Goal: Task Accomplishment & Management: Manage account settings

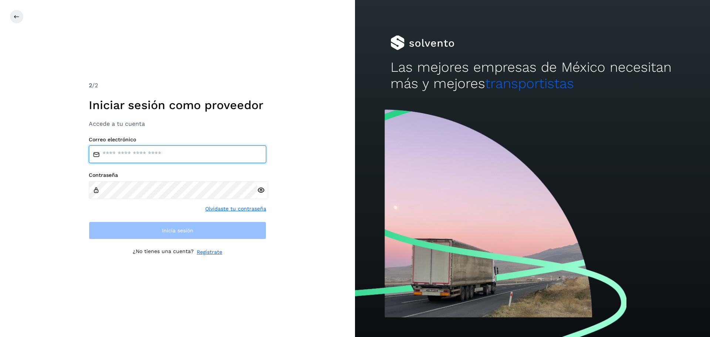
type input "**********"
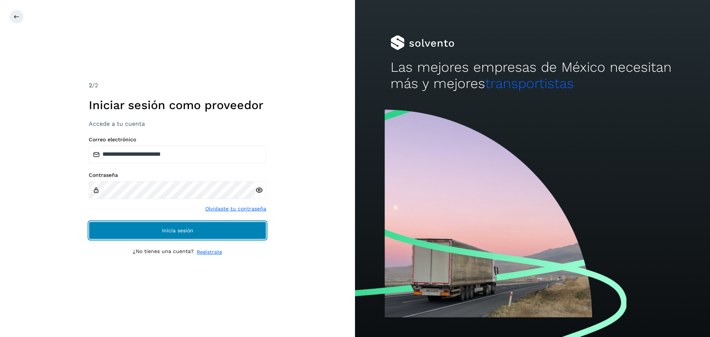
click at [169, 231] on span "Inicia sesión" at bounding box center [177, 230] width 31 height 5
click at [173, 233] on span "Inicia sesión" at bounding box center [177, 230] width 31 height 5
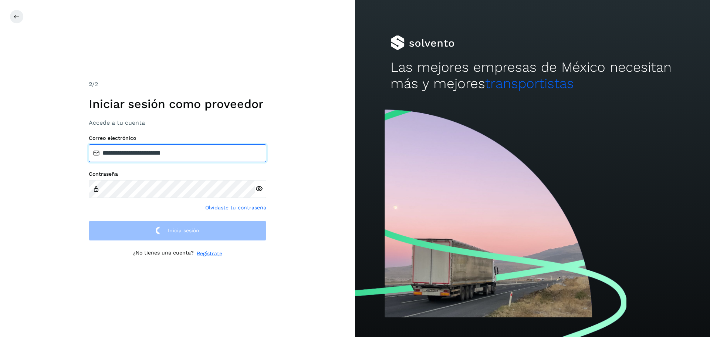
click at [195, 154] on input "**********" at bounding box center [178, 153] width 178 height 18
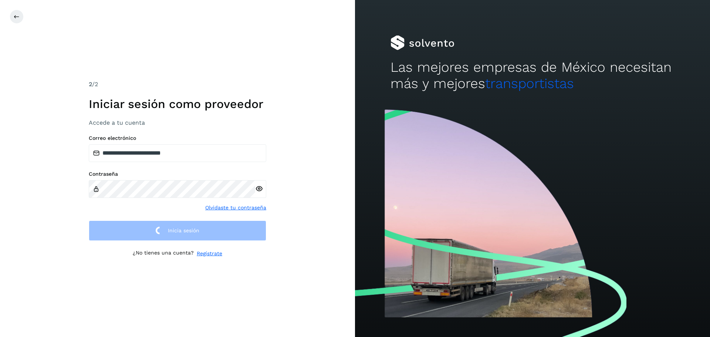
click at [277, 273] on div "**********" at bounding box center [177, 168] width 355 height 337
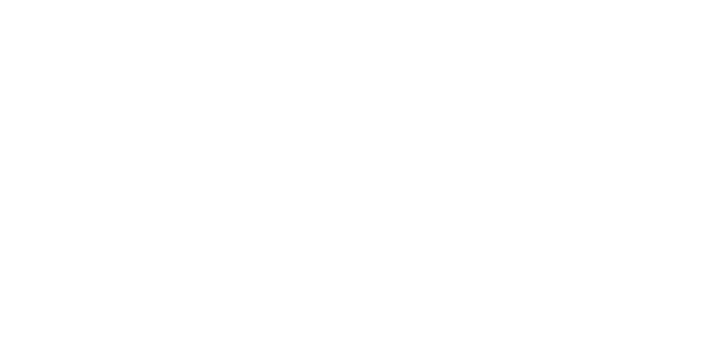
click at [361, 165] on div at bounding box center [355, 168] width 710 height 337
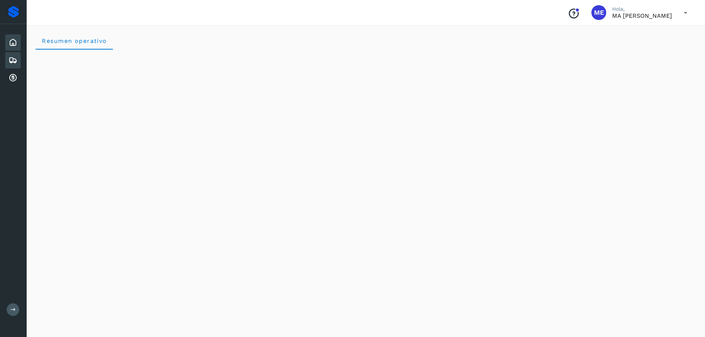
click at [12, 61] on icon at bounding box center [13, 60] width 9 height 9
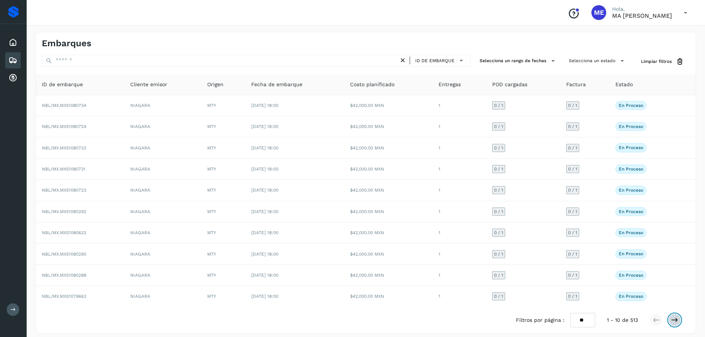
click at [677, 320] on icon at bounding box center [674, 319] width 7 height 7
click at [674, 319] on icon at bounding box center [674, 319] width 7 height 7
click at [677, 321] on icon at bounding box center [674, 319] width 7 height 7
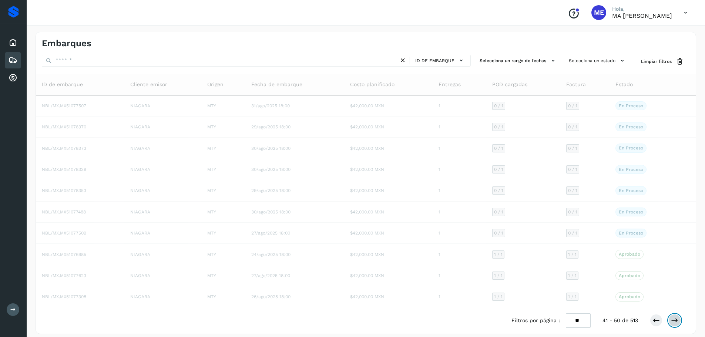
click at [676, 320] on icon at bounding box center [674, 320] width 7 height 7
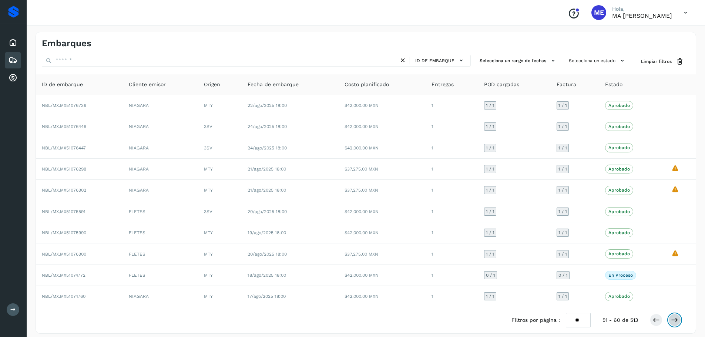
click at [676, 322] on icon at bounding box center [674, 319] width 7 height 7
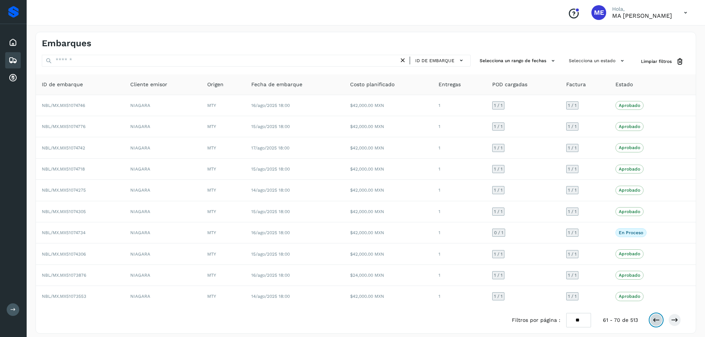
click at [657, 322] on icon at bounding box center [655, 319] width 7 height 7
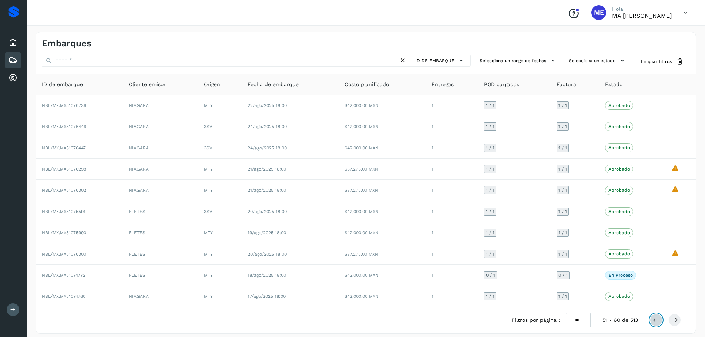
click at [657, 322] on icon at bounding box center [655, 319] width 7 height 7
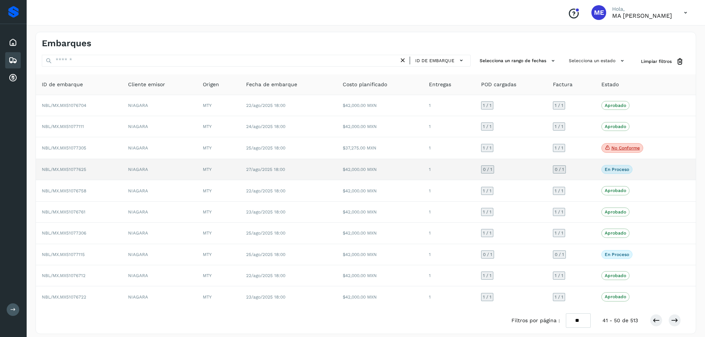
click at [85, 169] on span "NBL/MX.MX51077625" at bounding box center [64, 169] width 44 height 5
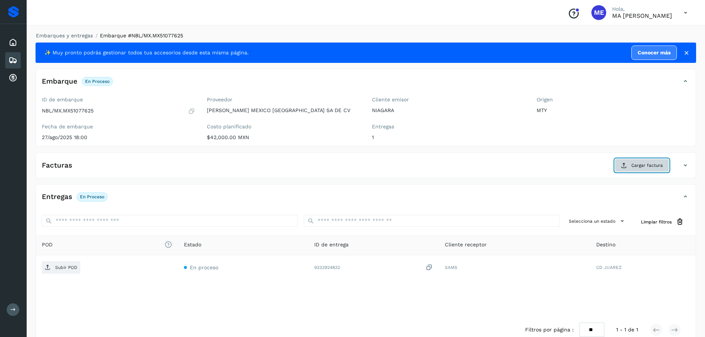
click at [649, 165] on span "Cargar factura" at bounding box center [646, 165] width 31 height 7
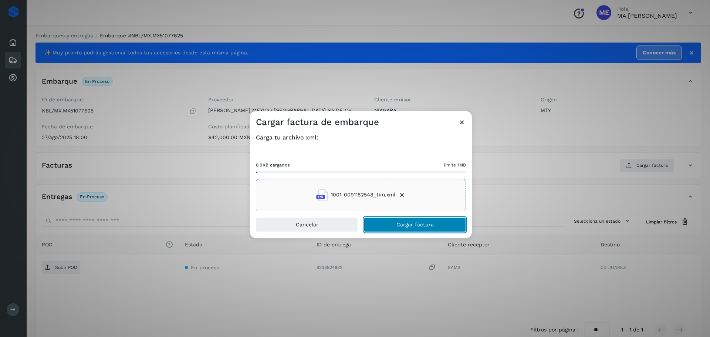
click at [412, 225] on span "Cargar factura" at bounding box center [415, 224] width 37 height 5
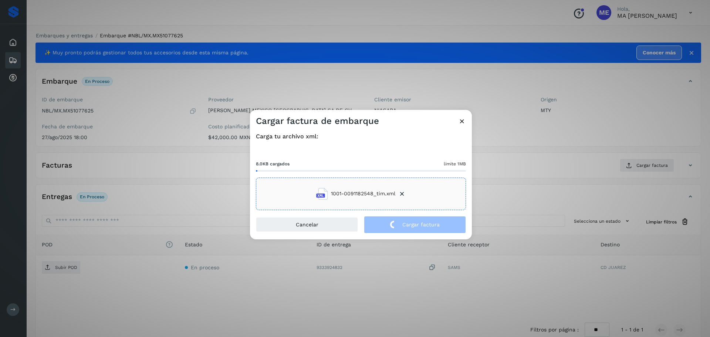
click at [57, 268] on div "Cargar factura de embarque Carga tu archivo xml: 8.0KB cargados límite 1MB 1001…" at bounding box center [355, 168] width 710 height 337
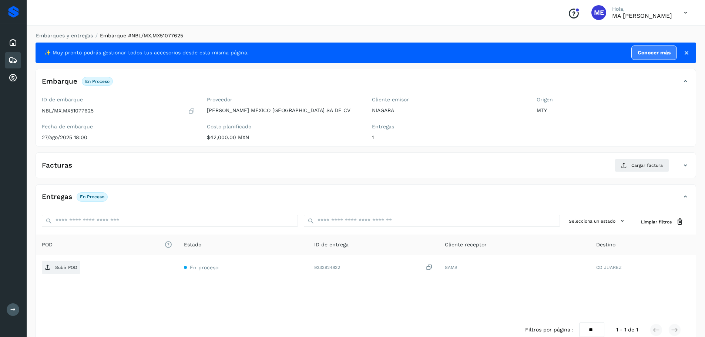
click at [57, 268] on p "Subir POD" at bounding box center [66, 267] width 22 height 5
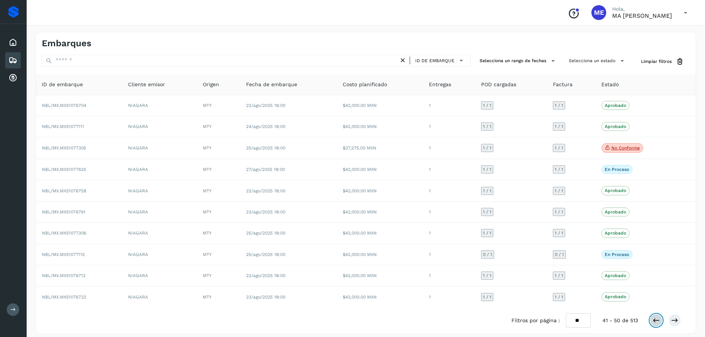
click at [658, 323] on icon at bounding box center [655, 320] width 7 height 7
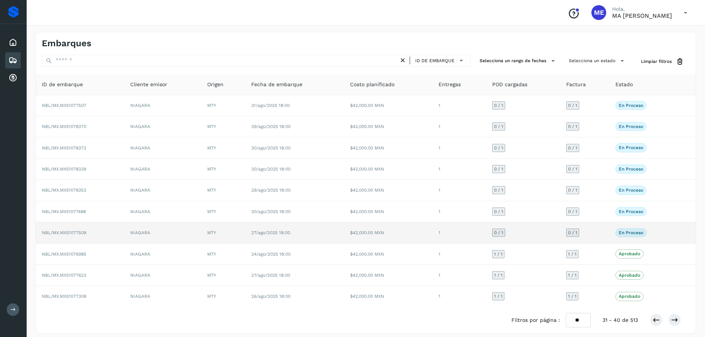
click at [83, 234] on span "NBL/MX.MX51077509" at bounding box center [64, 232] width 44 height 5
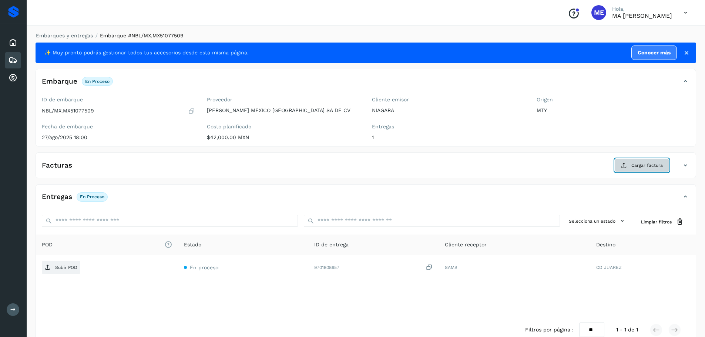
click at [649, 164] on span "Cargar factura" at bounding box center [646, 165] width 31 height 7
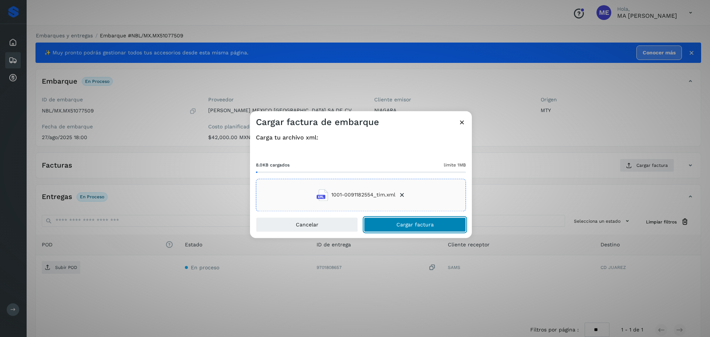
click at [411, 226] on span "Cargar factura" at bounding box center [415, 224] width 37 height 5
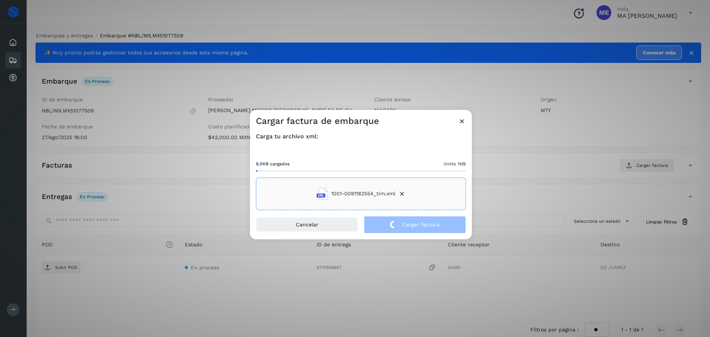
click at [58, 270] on div "Cargar factura de embarque Carga tu archivo xml: 8.0KB cargados límite 1MB 1001…" at bounding box center [355, 168] width 710 height 337
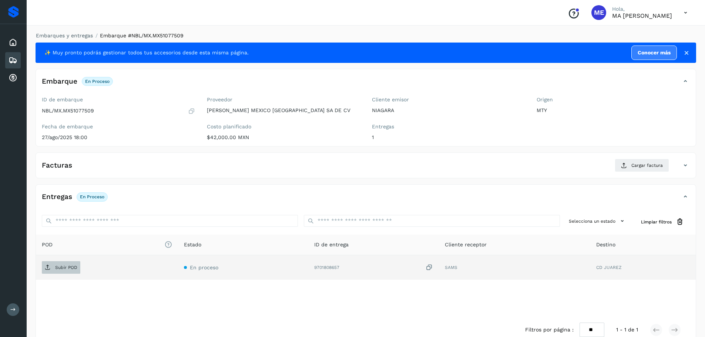
click at [60, 266] on p "Subir POD" at bounding box center [66, 267] width 22 height 5
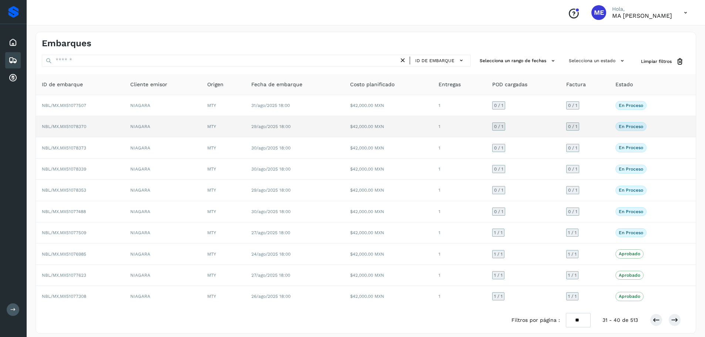
click at [75, 127] on span "NBL/MX.MX51078370" at bounding box center [64, 126] width 44 height 5
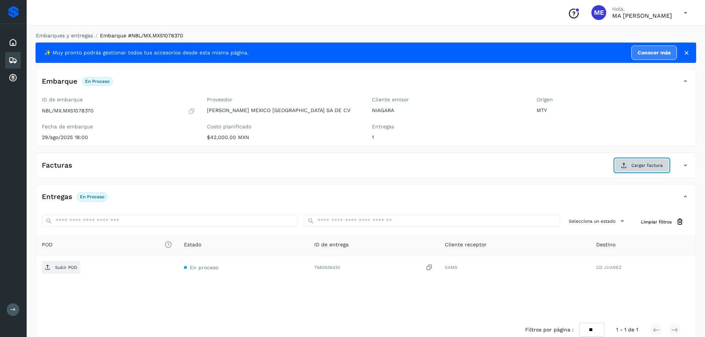
click at [648, 165] on span "Cargar factura" at bounding box center [646, 165] width 31 height 7
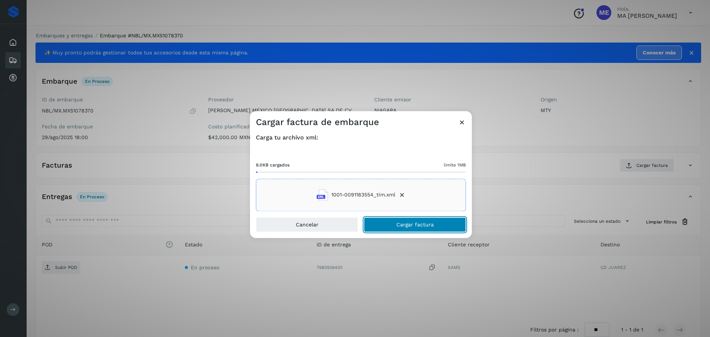
click at [418, 225] on span "Cargar factura" at bounding box center [415, 224] width 37 height 5
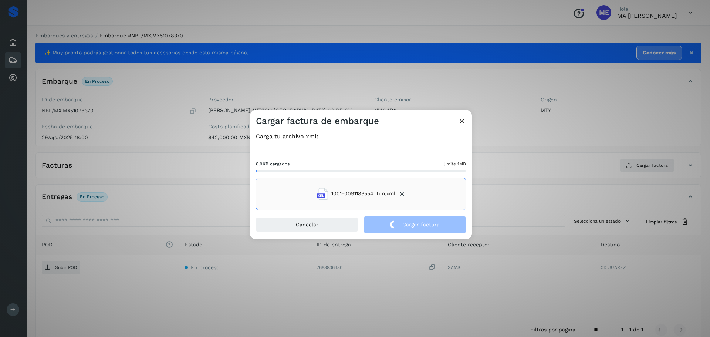
click at [61, 268] on div "Cargar factura de embarque Carga tu archivo xml: 8.0KB cargados límite 1MB 1001…" at bounding box center [355, 168] width 710 height 337
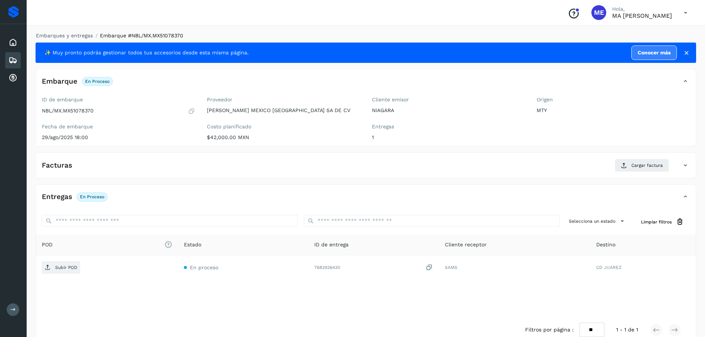
click at [61, 268] on p "Subir POD" at bounding box center [66, 267] width 22 height 5
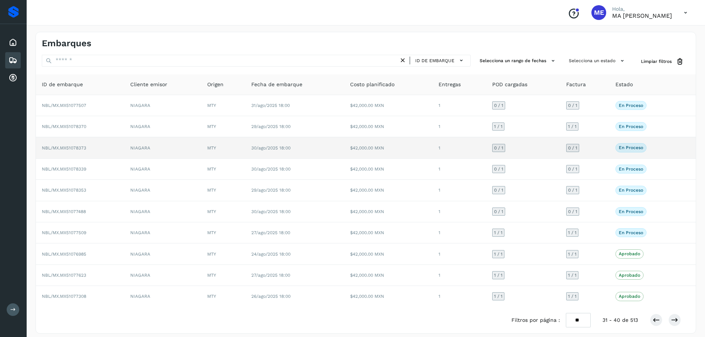
click at [75, 148] on span "NBL/MX.MX51078373" at bounding box center [64, 147] width 44 height 5
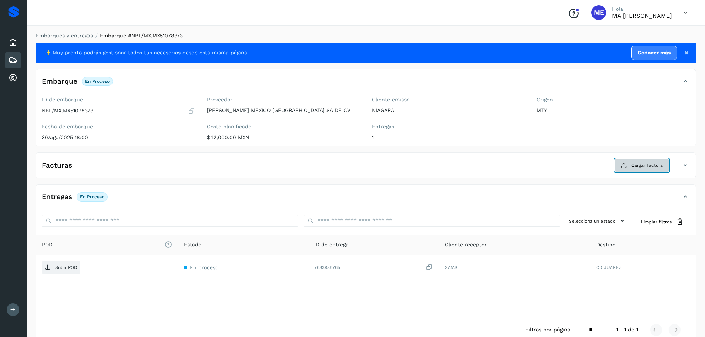
click at [654, 165] on span "Cargar factura" at bounding box center [646, 165] width 31 height 7
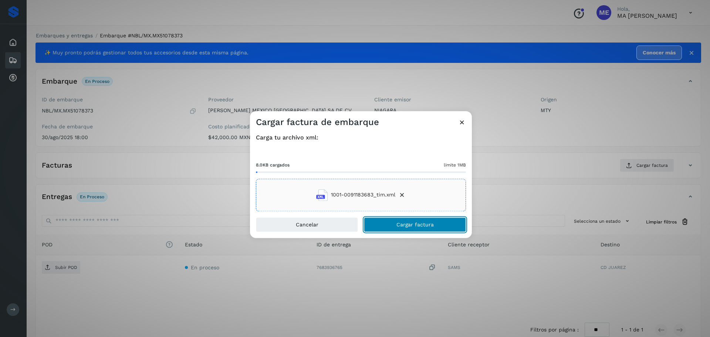
click at [414, 227] on span "Cargar factura" at bounding box center [415, 224] width 37 height 5
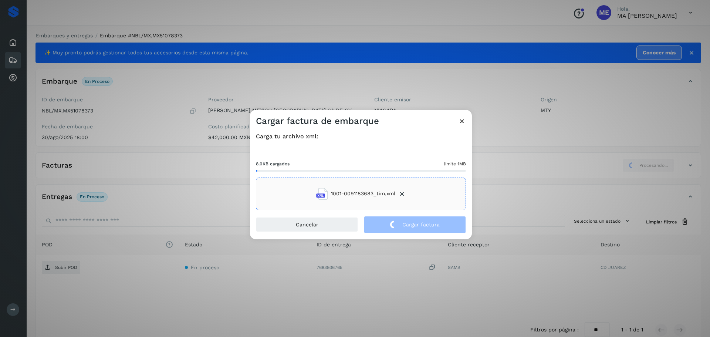
click at [56, 268] on div "Cargar factura de embarque Carga tu archivo xml: 8.0KB cargados límite 1MB 1001…" at bounding box center [355, 168] width 710 height 337
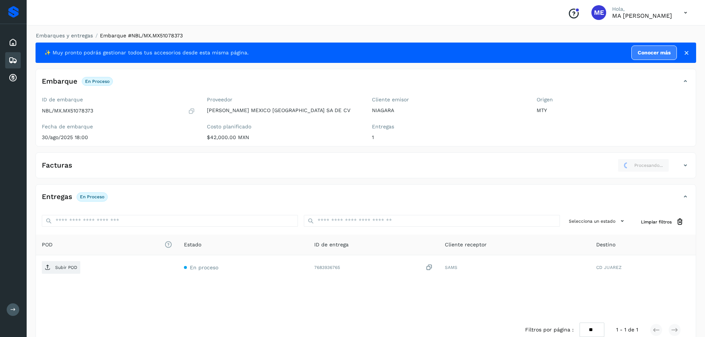
click at [56, 268] on p "Subir POD" at bounding box center [66, 267] width 22 height 5
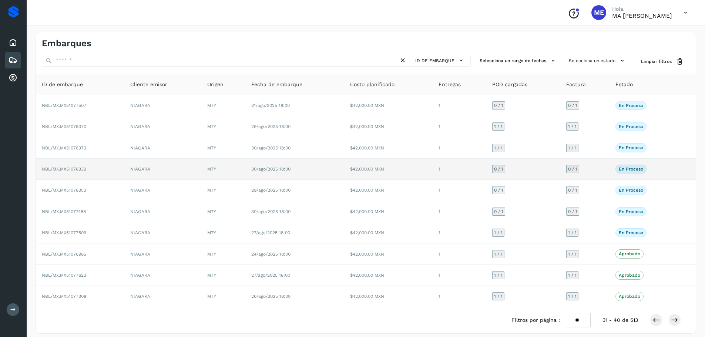
click at [78, 169] on span "NBL/MX.MX51078339" at bounding box center [64, 169] width 44 height 5
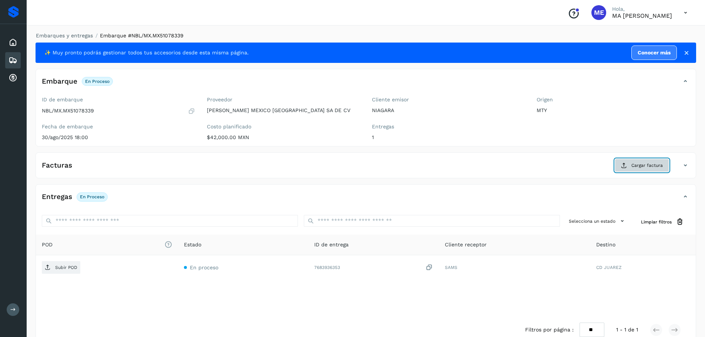
click at [652, 162] on span "Cargar factura" at bounding box center [646, 165] width 31 height 7
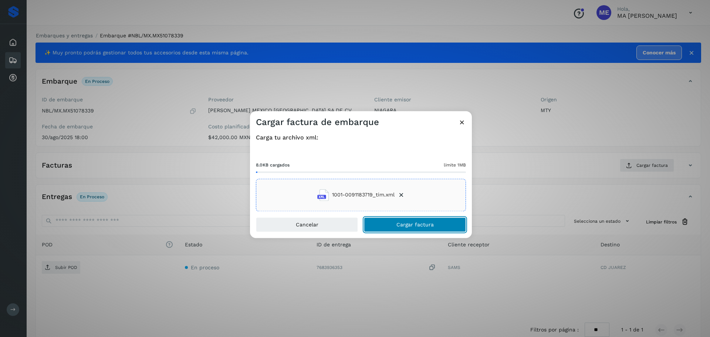
click at [413, 229] on button "Cargar factura" at bounding box center [415, 224] width 102 height 15
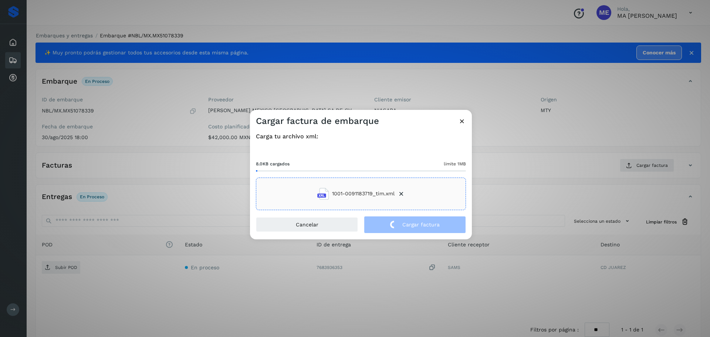
click at [59, 269] on div "Cargar factura de embarque Carga tu archivo xml: 8.0KB cargados límite 1MB 1001…" at bounding box center [355, 168] width 710 height 337
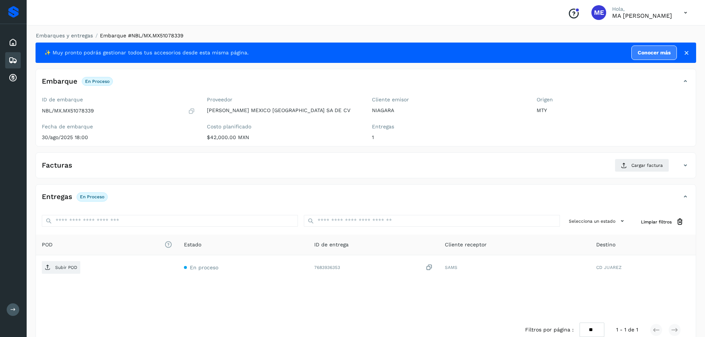
click at [59, 269] on p "Subir POD" at bounding box center [66, 267] width 22 height 5
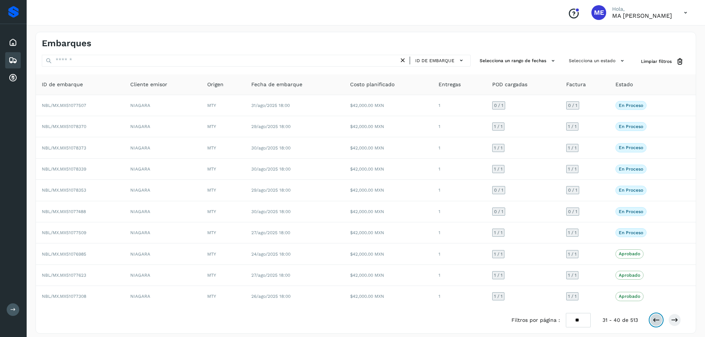
click at [656, 320] on icon at bounding box center [655, 319] width 7 height 7
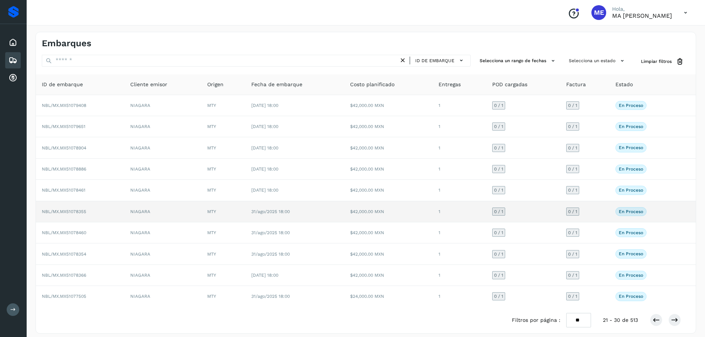
click at [64, 212] on span "NBL/MX.MX51078355" at bounding box center [64, 211] width 44 height 5
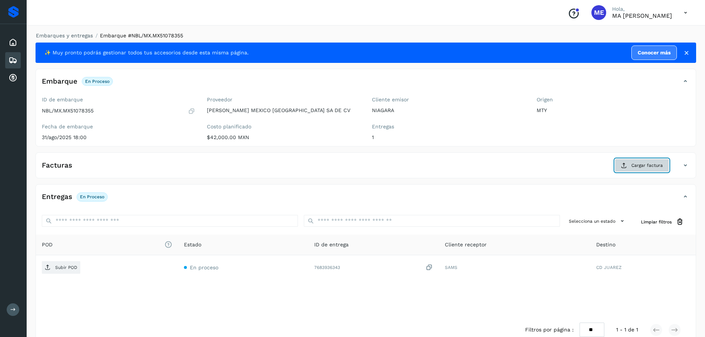
click at [658, 167] on span "Cargar factura" at bounding box center [646, 165] width 31 height 7
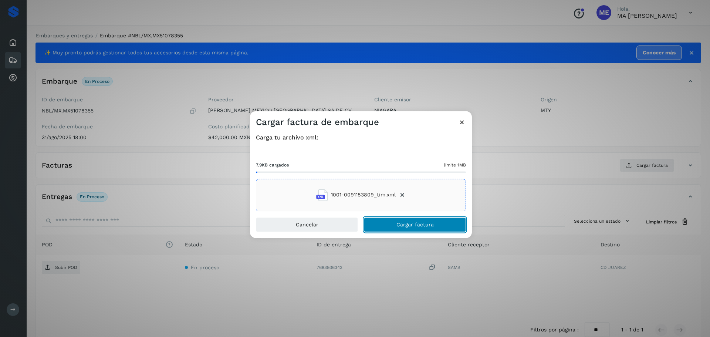
click at [404, 227] on span "Cargar factura" at bounding box center [415, 224] width 37 height 5
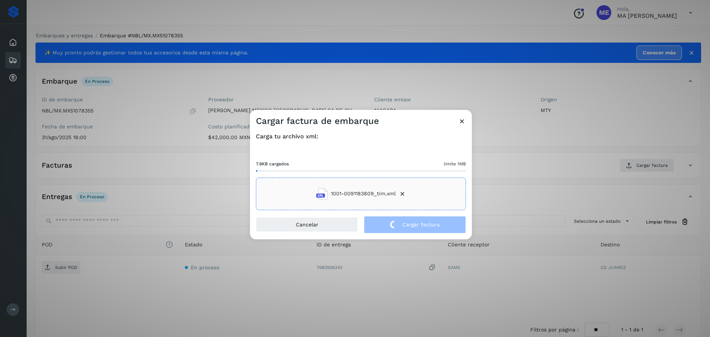
click at [62, 268] on div "Cargar factura de embarque Carga tu archivo xml: 7.9KB cargados límite 1MB 1001…" at bounding box center [355, 168] width 710 height 337
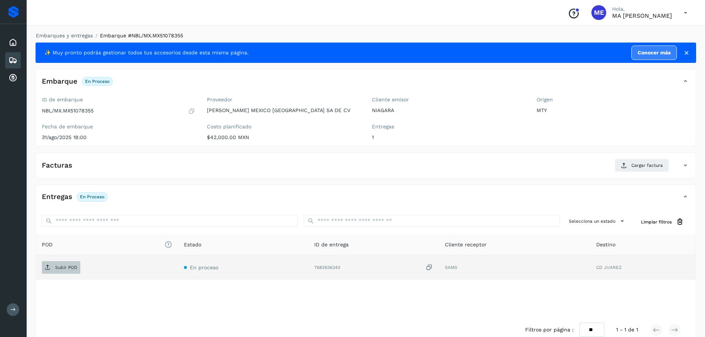
click at [63, 268] on p "Subir POD" at bounding box center [66, 267] width 22 height 5
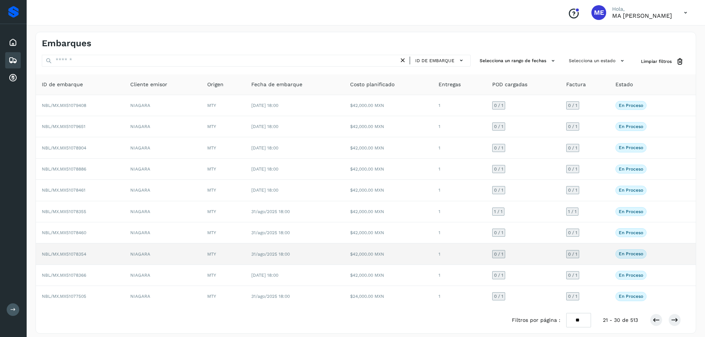
click at [62, 253] on span "NBL/MX.MX51078354" at bounding box center [64, 254] width 44 height 5
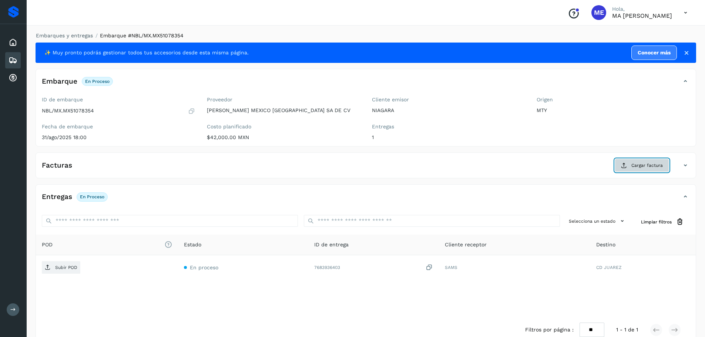
click at [652, 166] on span "Cargar factura" at bounding box center [646, 165] width 31 height 7
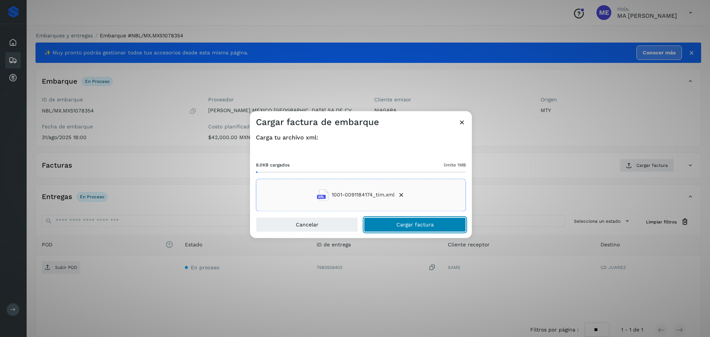
click at [427, 226] on span "Cargar factura" at bounding box center [415, 224] width 37 height 5
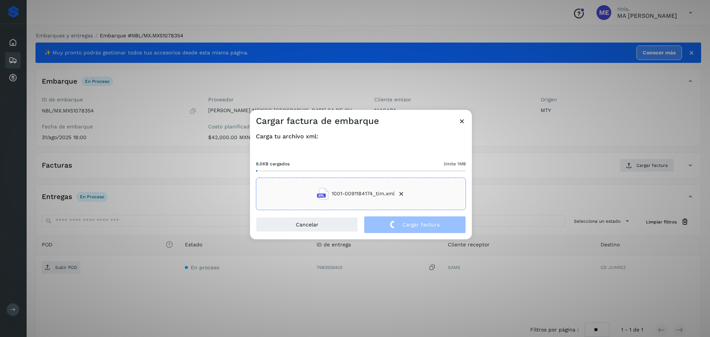
click at [64, 268] on div "Cargar factura de embarque Carga tu archivo xml: 8.0KB cargados límite 1MB 1001…" at bounding box center [355, 168] width 710 height 337
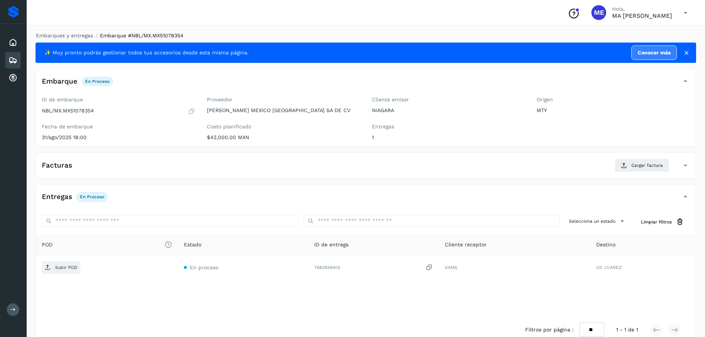
click at [64, 268] on p "Subir POD" at bounding box center [66, 267] width 22 height 5
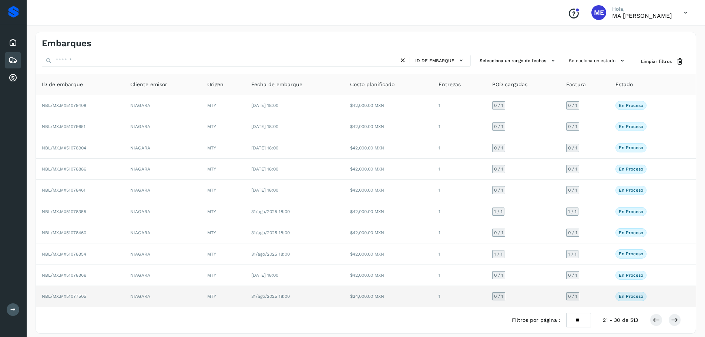
click at [78, 295] on span "NBL/MX.MX51077505" at bounding box center [64, 296] width 44 height 5
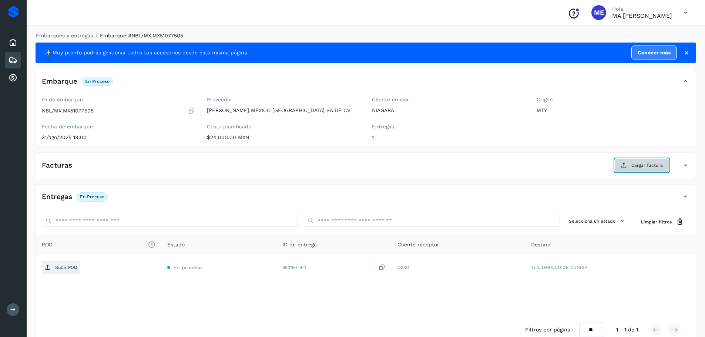
click at [659, 164] on span "Cargar factura" at bounding box center [646, 165] width 31 height 7
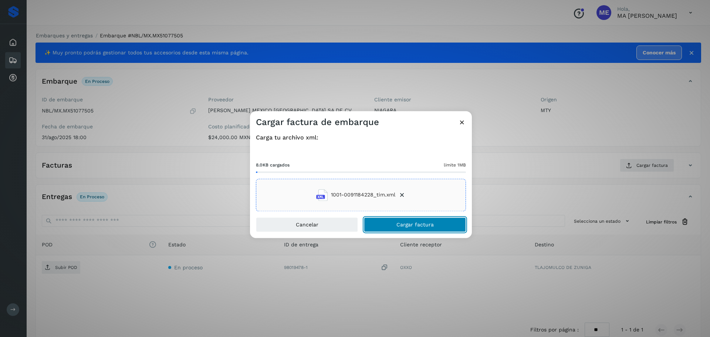
click at [422, 226] on span "Cargar factura" at bounding box center [415, 224] width 37 height 5
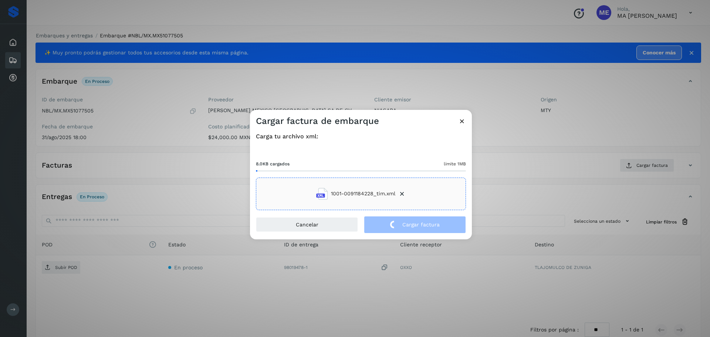
click at [58, 269] on div "Cargar factura de embarque Carga tu archivo xml: 8.0KB cargados límite 1MB 1001…" at bounding box center [355, 168] width 710 height 337
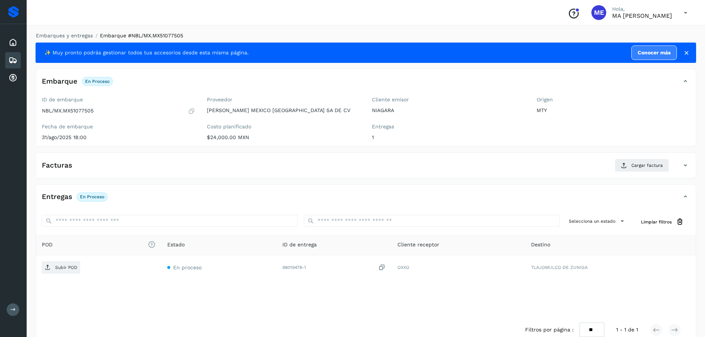
click at [58, 269] on p "Subir POD" at bounding box center [66, 267] width 22 height 5
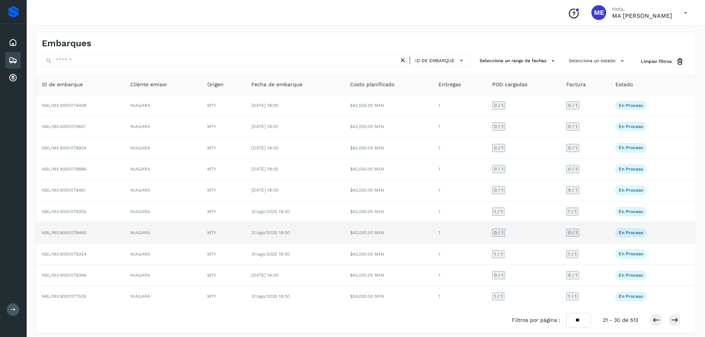
click at [73, 234] on span "NBL/MX.MX51078460" at bounding box center [64, 232] width 44 height 5
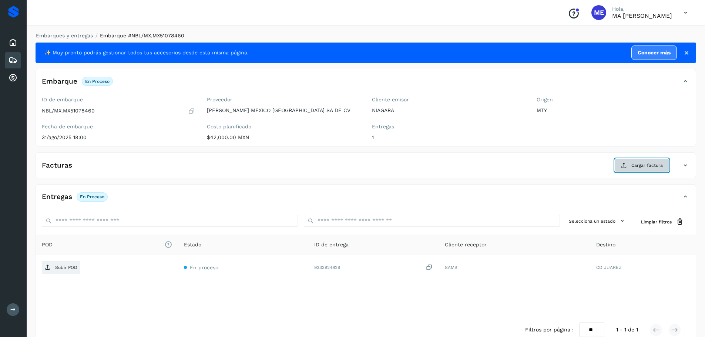
click at [632, 164] on span "Cargar factura" at bounding box center [646, 165] width 31 height 7
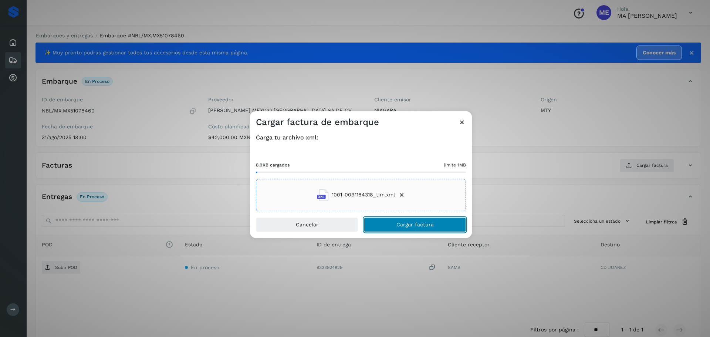
click at [412, 226] on span "Cargar factura" at bounding box center [415, 224] width 37 height 5
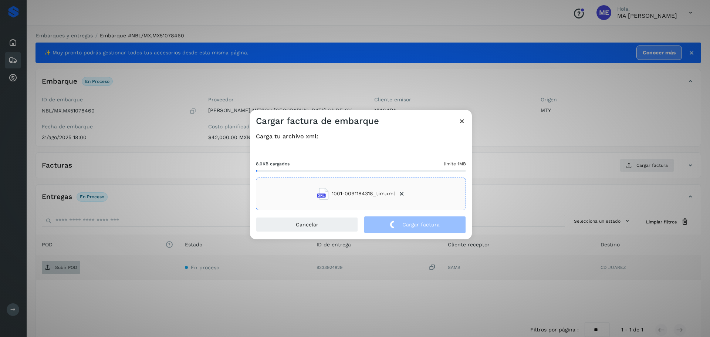
click at [55, 269] on div "Cargar factura de embarque Carga tu archivo xml: 8.0KB cargados límite 1MB 1001…" at bounding box center [355, 168] width 710 height 337
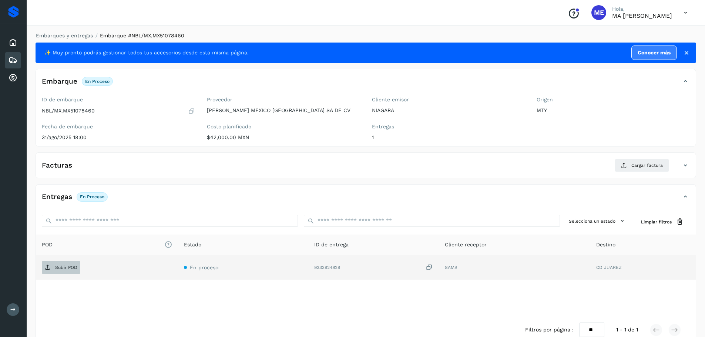
click at [55, 269] on p "Subir POD" at bounding box center [66, 267] width 22 height 5
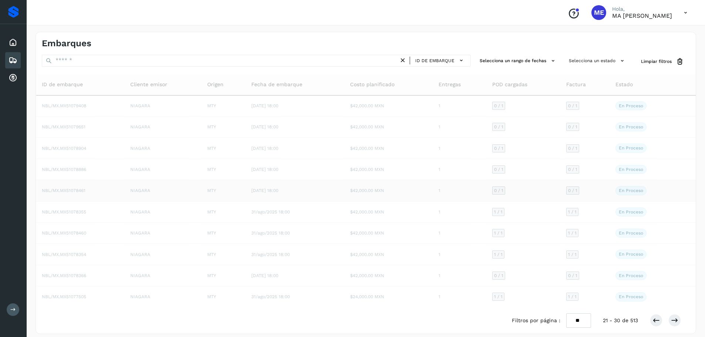
click at [73, 191] on span "NBL/MX.MX51078461" at bounding box center [64, 190] width 44 height 5
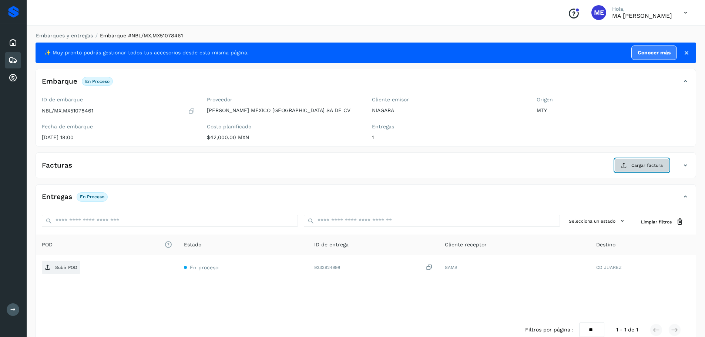
click at [645, 166] on span "Cargar factura" at bounding box center [646, 165] width 31 height 7
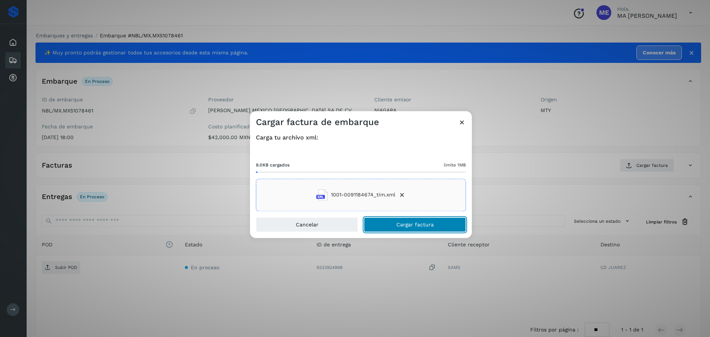
click at [424, 228] on button "Cargar factura" at bounding box center [415, 224] width 102 height 15
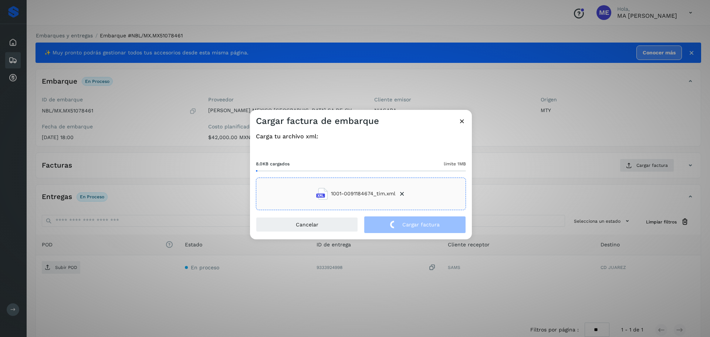
click at [57, 269] on div "Cargar factura de embarque Carga tu archivo xml: 8.0KB cargados límite 1MB 1001…" at bounding box center [355, 168] width 710 height 337
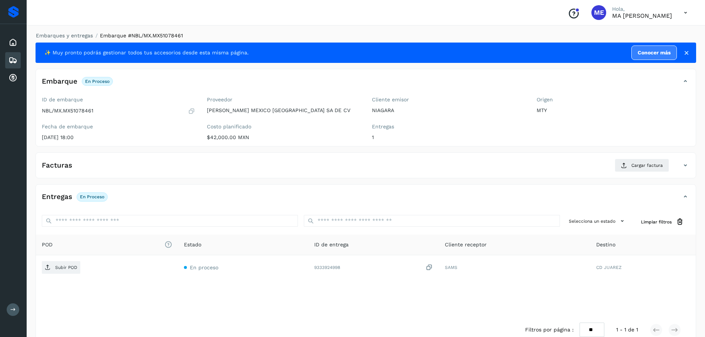
click at [57, 269] on p "Subir POD" at bounding box center [66, 267] width 22 height 5
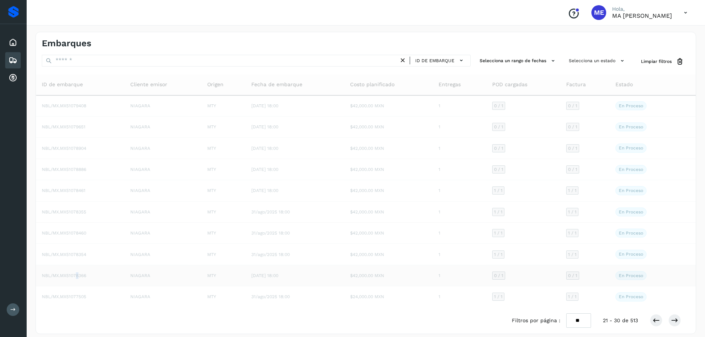
click at [78, 276] on span "NBL/MX.MX51078366" at bounding box center [64, 275] width 44 height 5
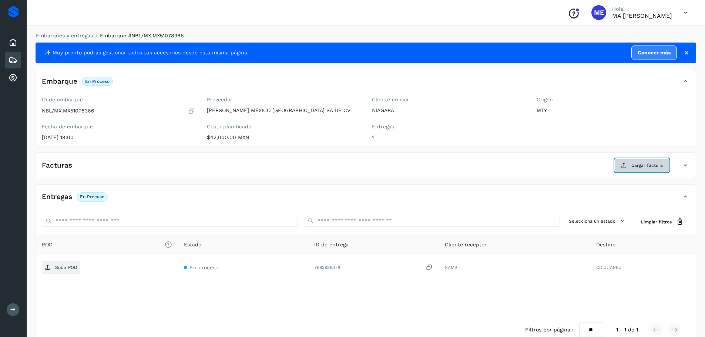
click at [645, 167] on span "Cargar factura" at bounding box center [646, 165] width 31 height 7
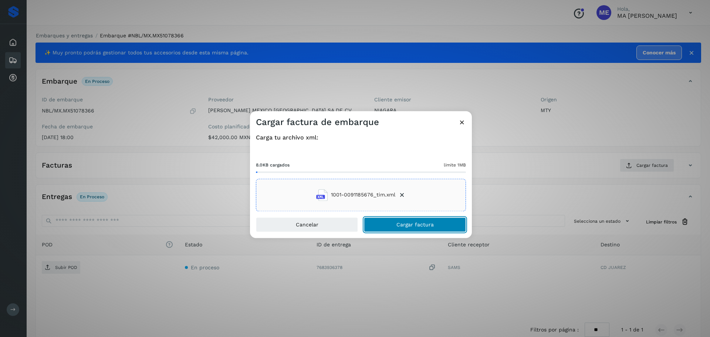
click at [426, 224] on span "Cargar factura" at bounding box center [415, 224] width 37 height 5
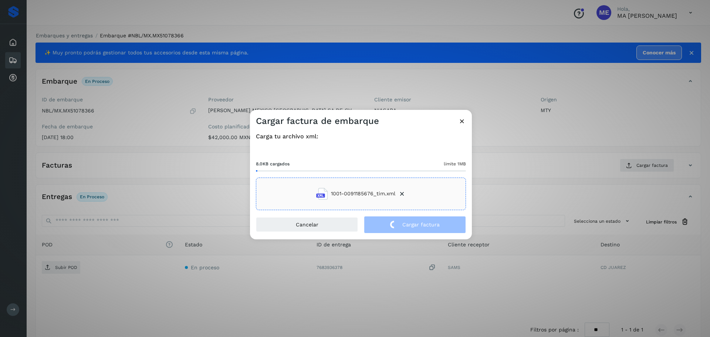
click at [58, 268] on div "Cargar factura de embarque Carga tu archivo xml: 8.0KB cargados límite 1MB 1001…" at bounding box center [355, 168] width 710 height 337
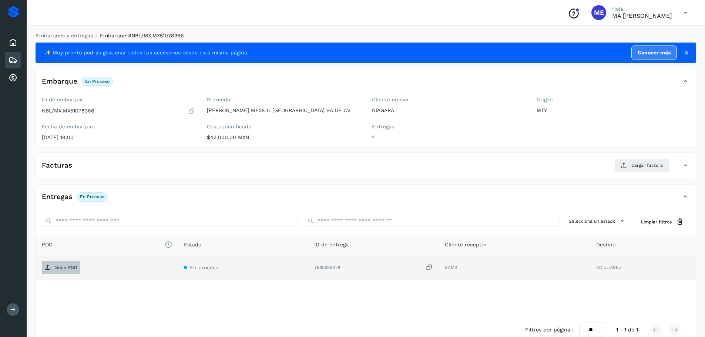
click at [58, 268] on p "Subir POD" at bounding box center [66, 267] width 22 height 5
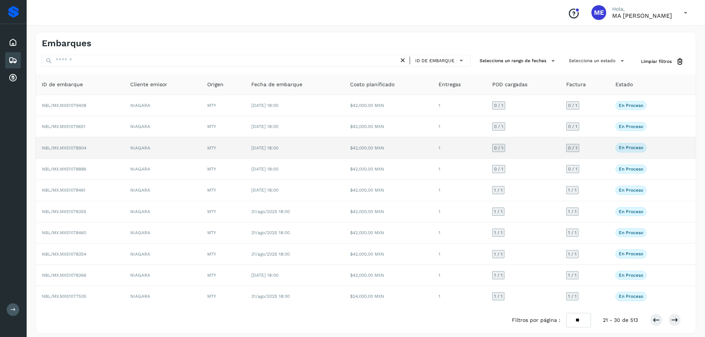
click at [68, 147] on span "NBL/MX.MX51078904" at bounding box center [64, 147] width 44 height 5
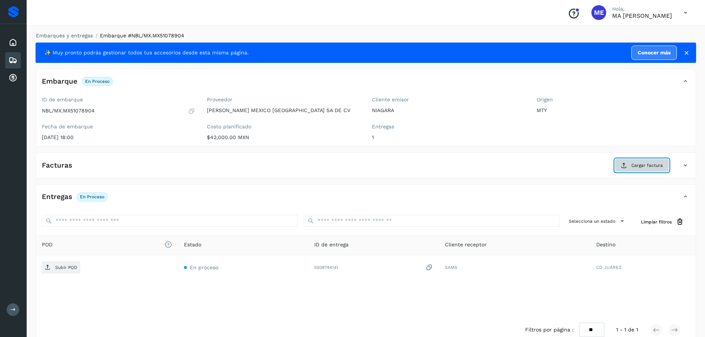
click at [641, 167] on span "Cargar factura" at bounding box center [646, 165] width 31 height 7
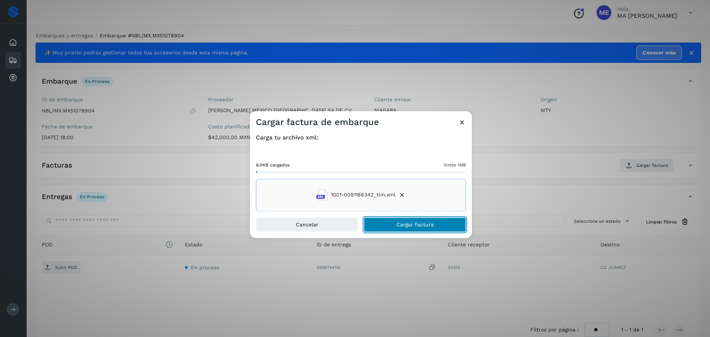
click at [411, 226] on span "Cargar factura" at bounding box center [415, 224] width 37 height 5
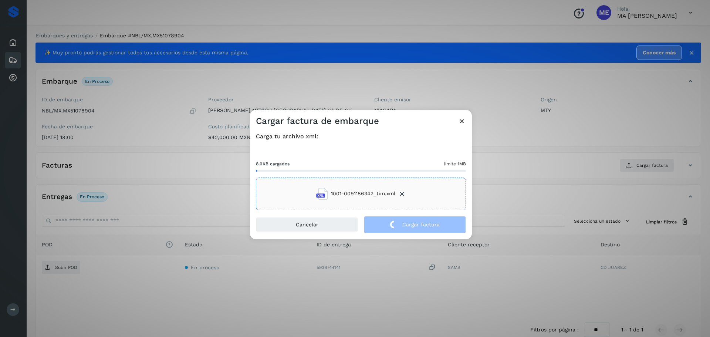
click at [57, 268] on div "Cargar factura de embarque Carga tu archivo xml: 8.0KB cargados límite 1MB 1001…" at bounding box center [355, 168] width 710 height 337
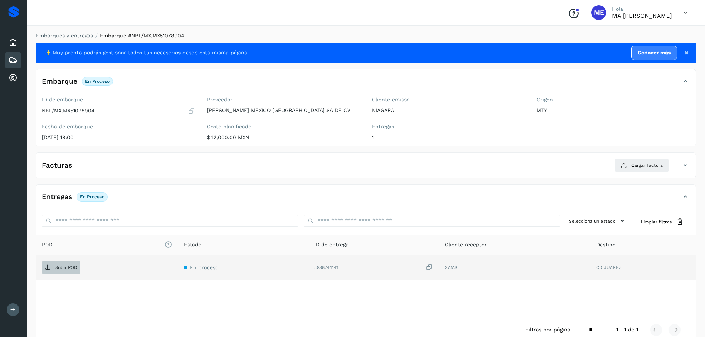
click at [57, 270] on p "Subir POD" at bounding box center [66, 267] width 22 height 5
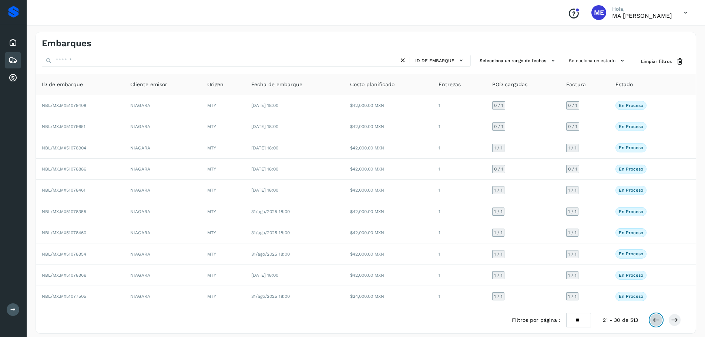
click at [656, 319] on icon at bounding box center [655, 319] width 7 height 7
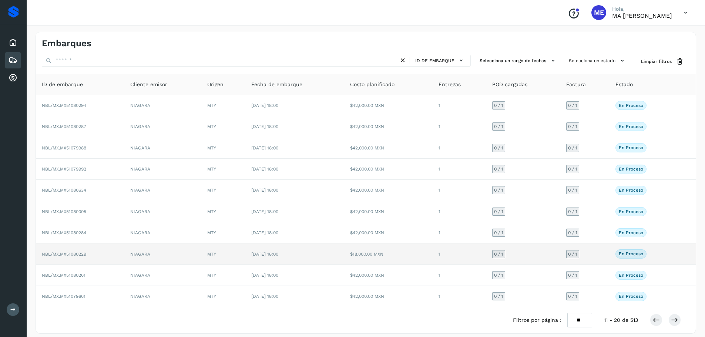
click at [77, 256] on span "NBL/MX.MX51080229" at bounding box center [64, 254] width 44 height 5
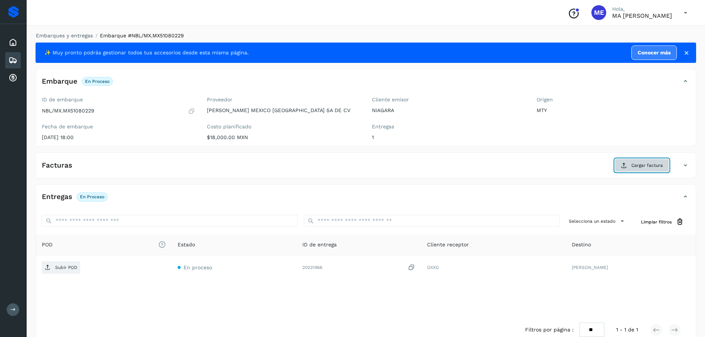
click at [646, 165] on span "Cargar factura" at bounding box center [646, 165] width 31 height 7
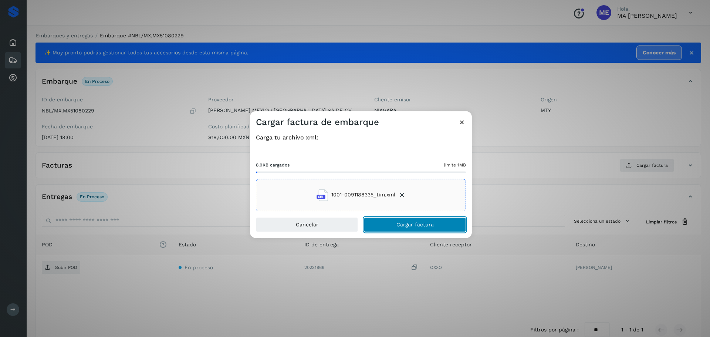
click at [420, 227] on span "Cargar factura" at bounding box center [415, 224] width 37 height 5
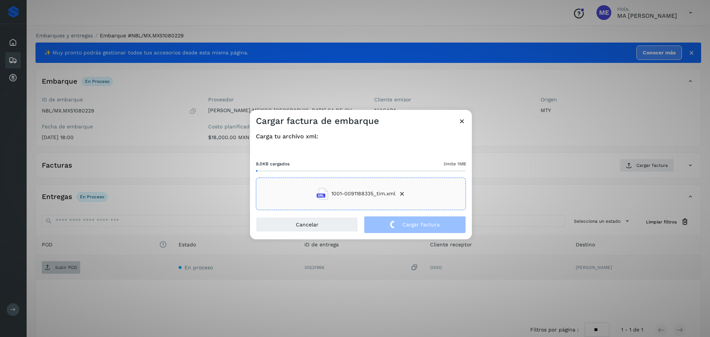
click at [60, 267] on div "Cargar factura de embarque Carga tu archivo xml: 8.0KB cargados límite 1MB 1001…" at bounding box center [355, 168] width 710 height 337
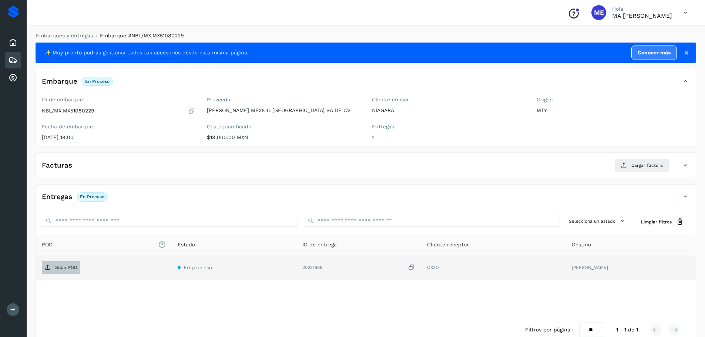
click at [60, 267] on p "Subir POD" at bounding box center [66, 267] width 22 height 5
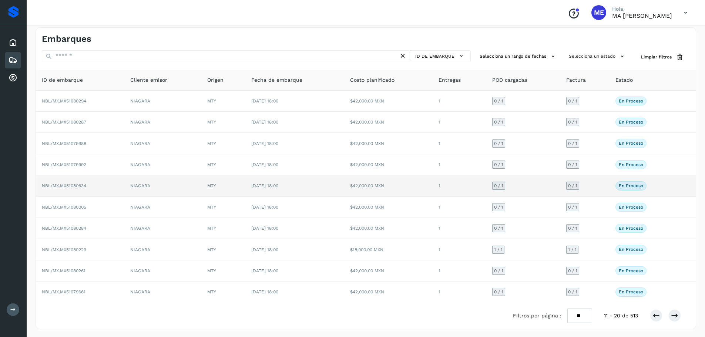
scroll to position [6, 0]
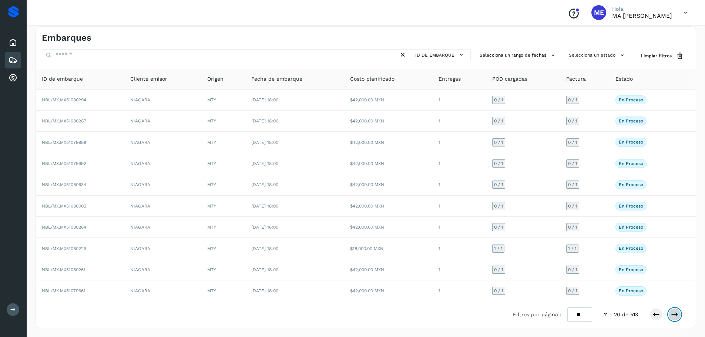
click at [675, 314] on icon at bounding box center [674, 314] width 7 height 7
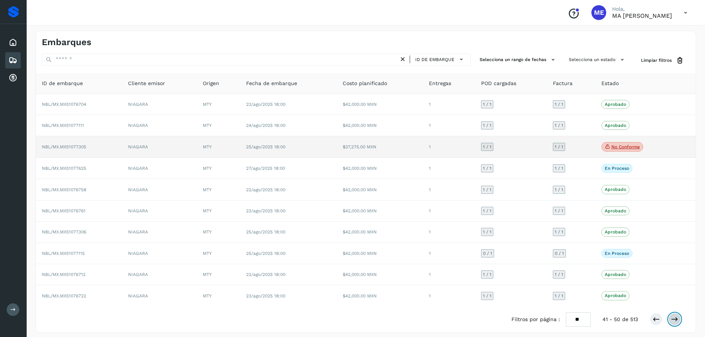
scroll to position [0, 0]
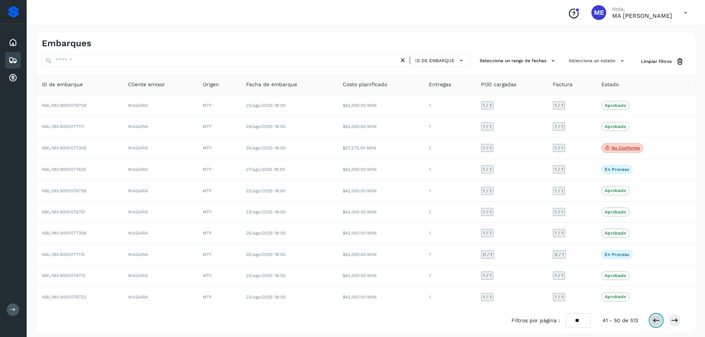
click at [657, 321] on icon at bounding box center [655, 320] width 7 height 7
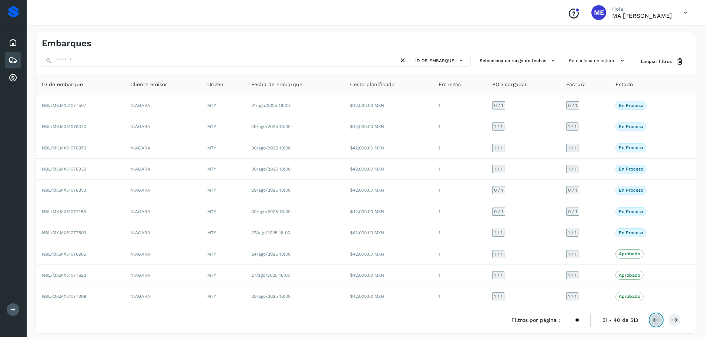
click at [657, 321] on icon at bounding box center [655, 319] width 7 height 7
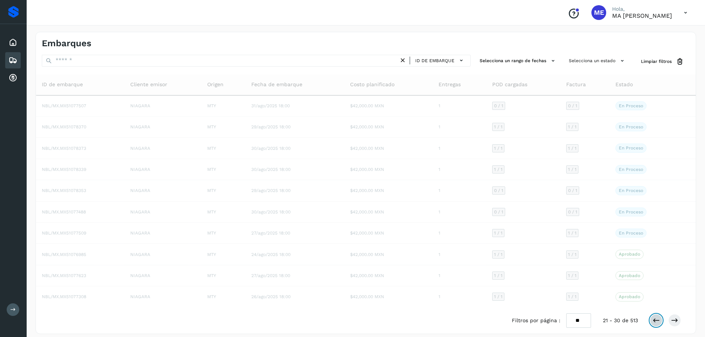
click at [657, 322] on icon at bounding box center [655, 320] width 7 height 7
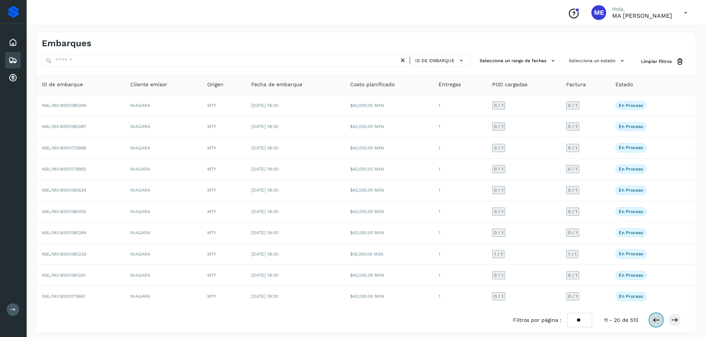
click at [657, 322] on icon at bounding box center [655, 319] width 7 height 7
click at [675, 321] on icon at bounding box center [674, 319] width 7 height 7
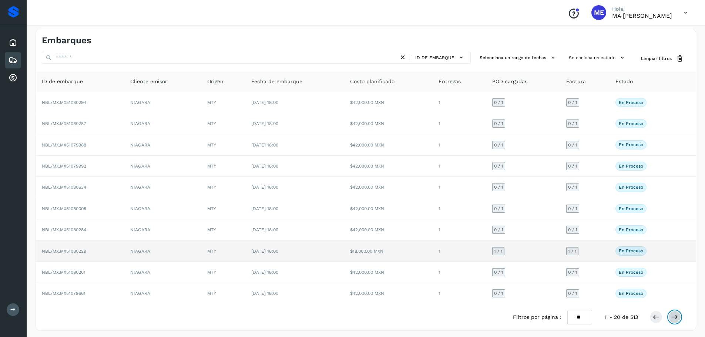
scroll to position [6, 0]
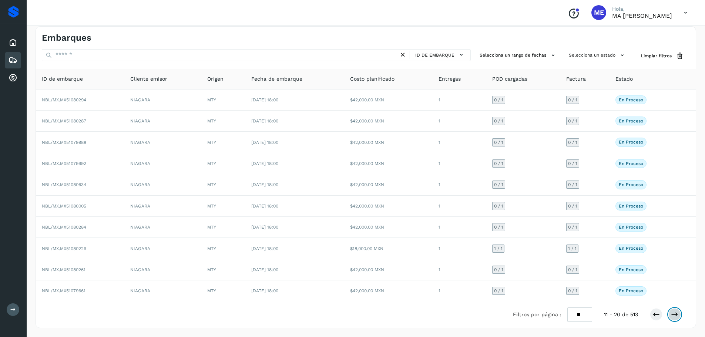
click at [673, 316] on icon at bounding box center [674, 314] width 7 height 7
click at [623, 54] on icon at bounding box center [622, 55] width 8 height 8
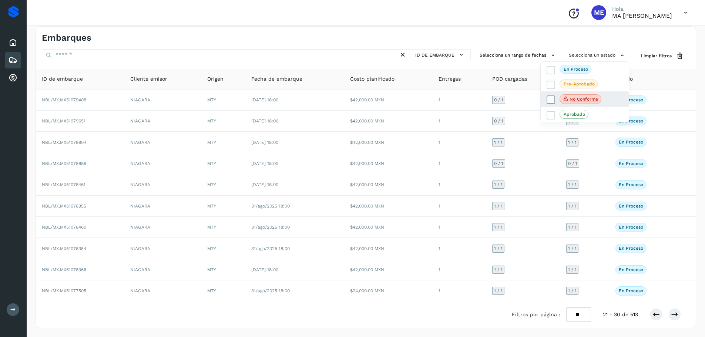
click at [594, 100] on p "No conforme" at bounding box center [583, 99] width 28 height 5
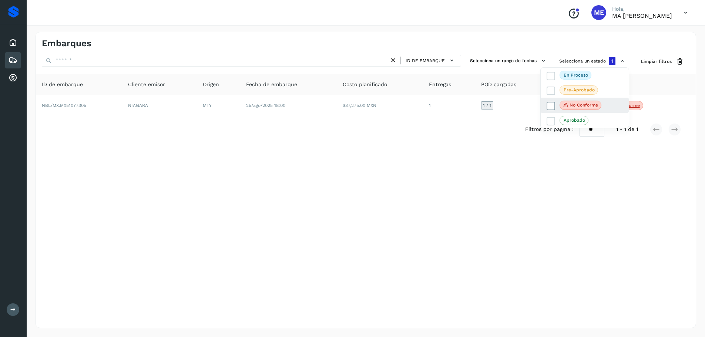
scroll to position [0, 0]
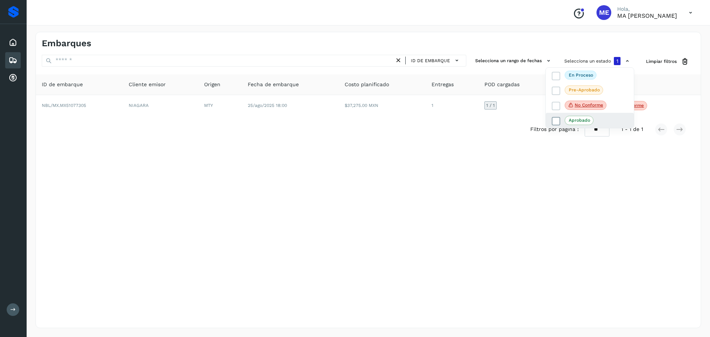
click at [576, 122] on p "Aprobado" at bounding box center [579, 120] width 21 height 5
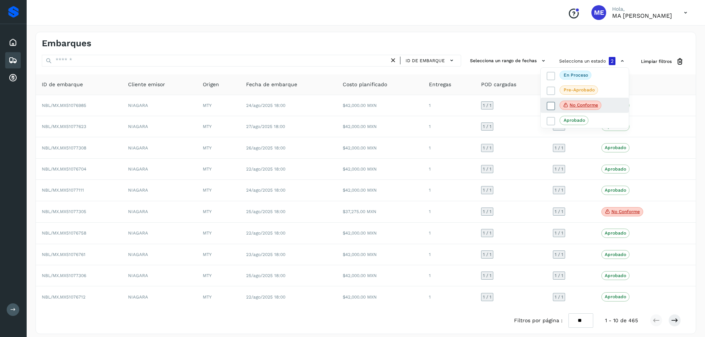
click at [555, 106] on span at bounding box center [551, 106] width 9 height 9
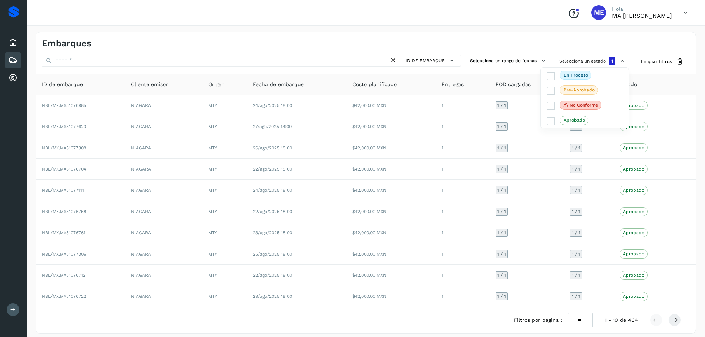
click at [676, 322] on div at bounding box center [352, 168] width 705 height 337
click at [676, 322] on icon at bounding box center [674, 319] width 7 height 7
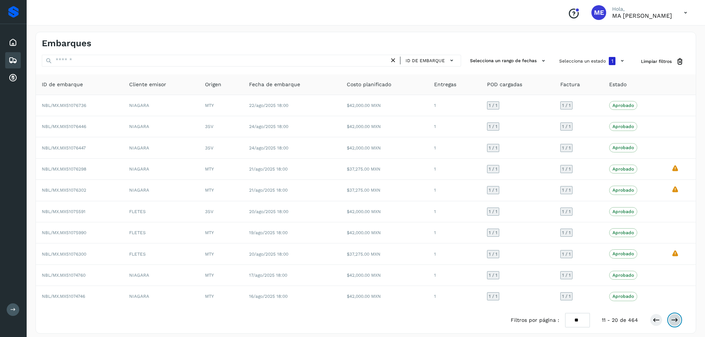
click at [676, 322] on icon at bounding box center [674, 319] width 7 height 7
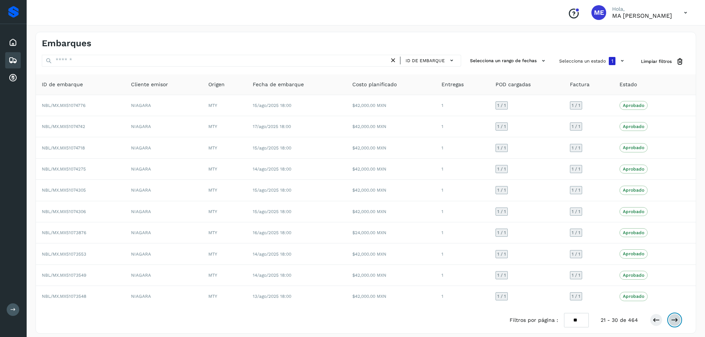
click at [676, 322] on icon at bounding box center [674, 319] width 7 height 7
click at [621, 62] on icon at bounding box center [622, 61] width 8 height 8
click at [663, 62] on div at bounding box center [352, 168] width 705 height 337
click at [679, 61] on icon at bounding box center [680, 62] width 8 height 8
